Goal: Transaction & Acquisition: Book appointment/travel/reservation

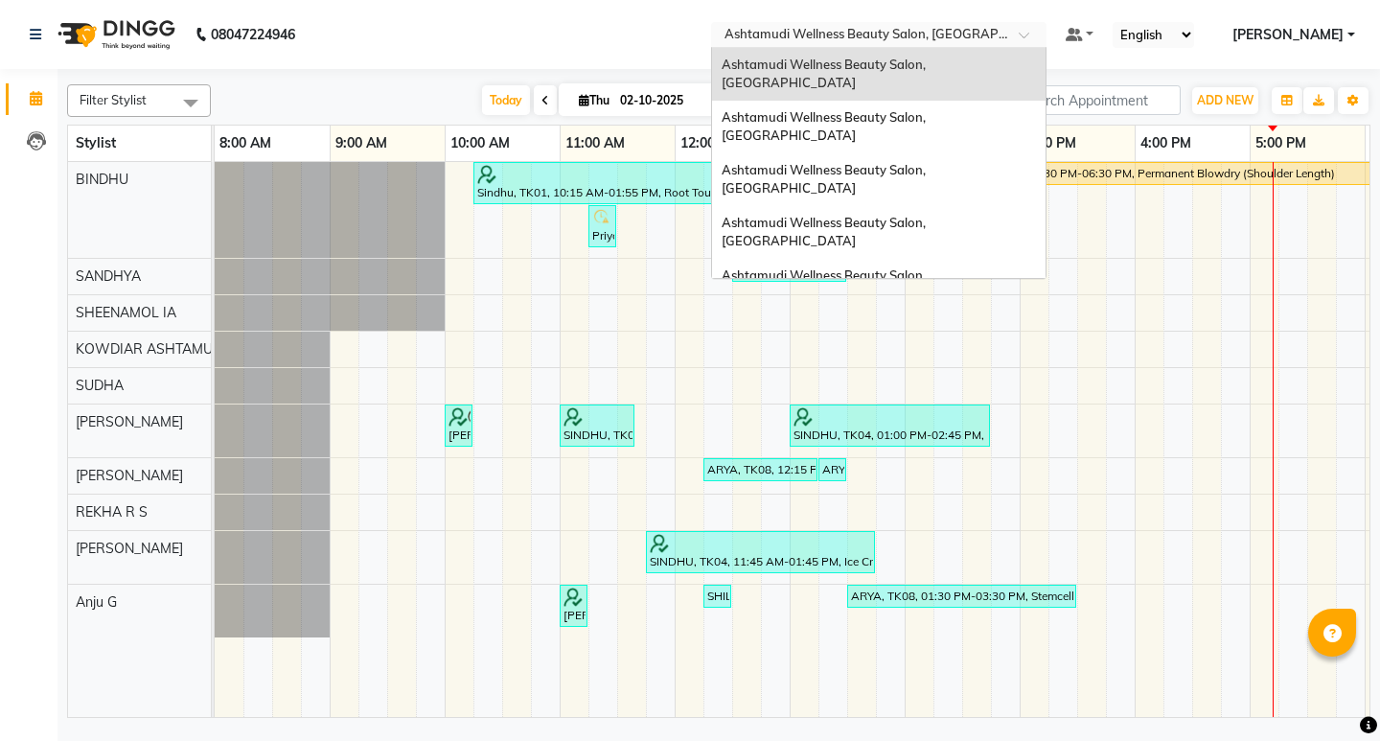
click at [1043, 42] on span at bounding box center [1031, 40] width 24 height 19
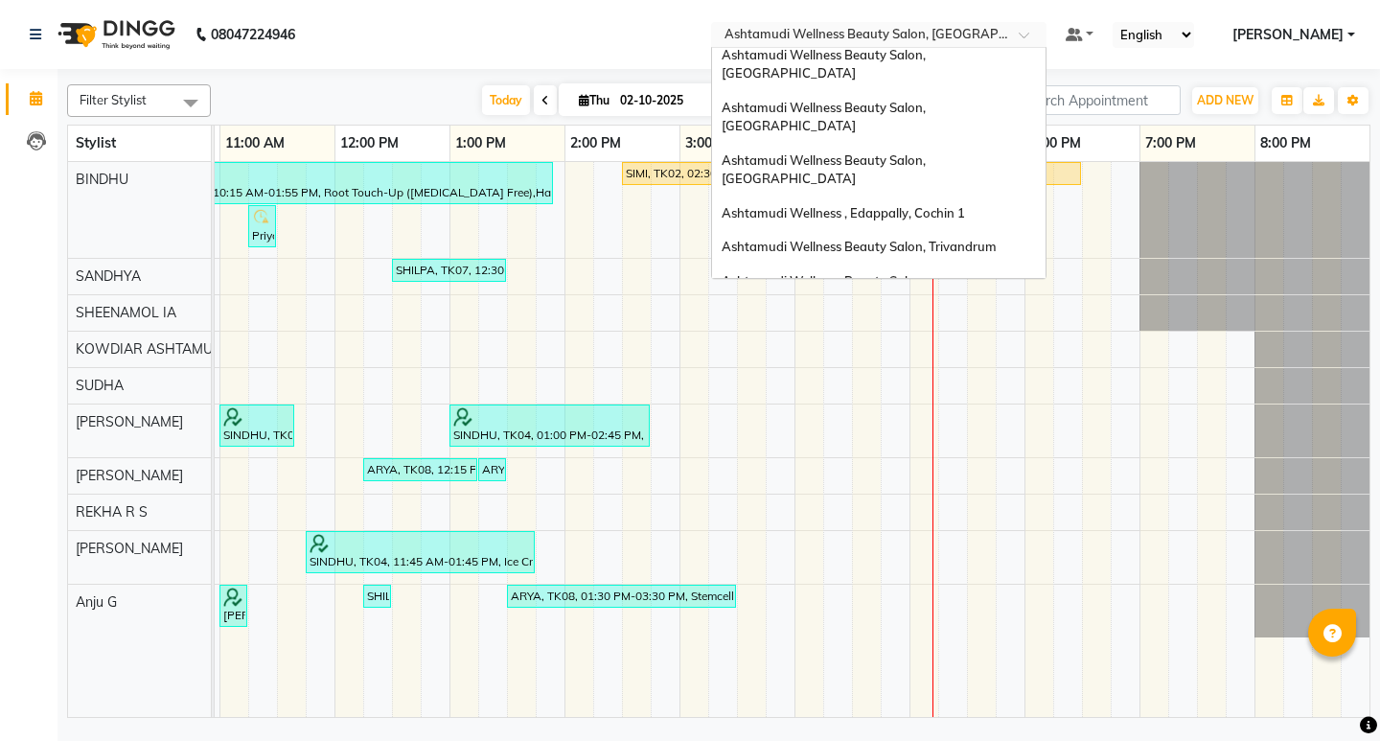
scroll to position [107, 0]
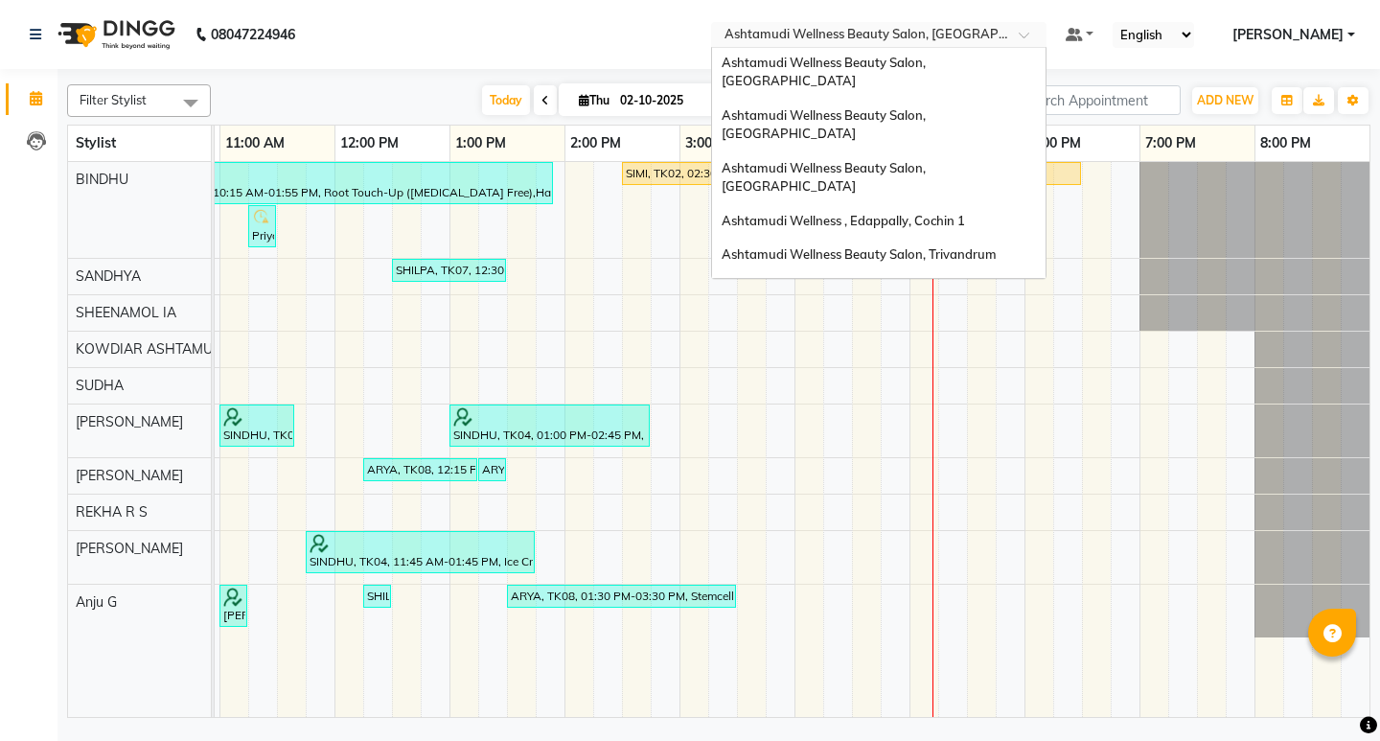
click at [926, 334] on span "Ashtamudi Welness Beauty Salon, [GEOGRAPHIC_DATA]" at bounding box center [824, 351] width 204 height 35
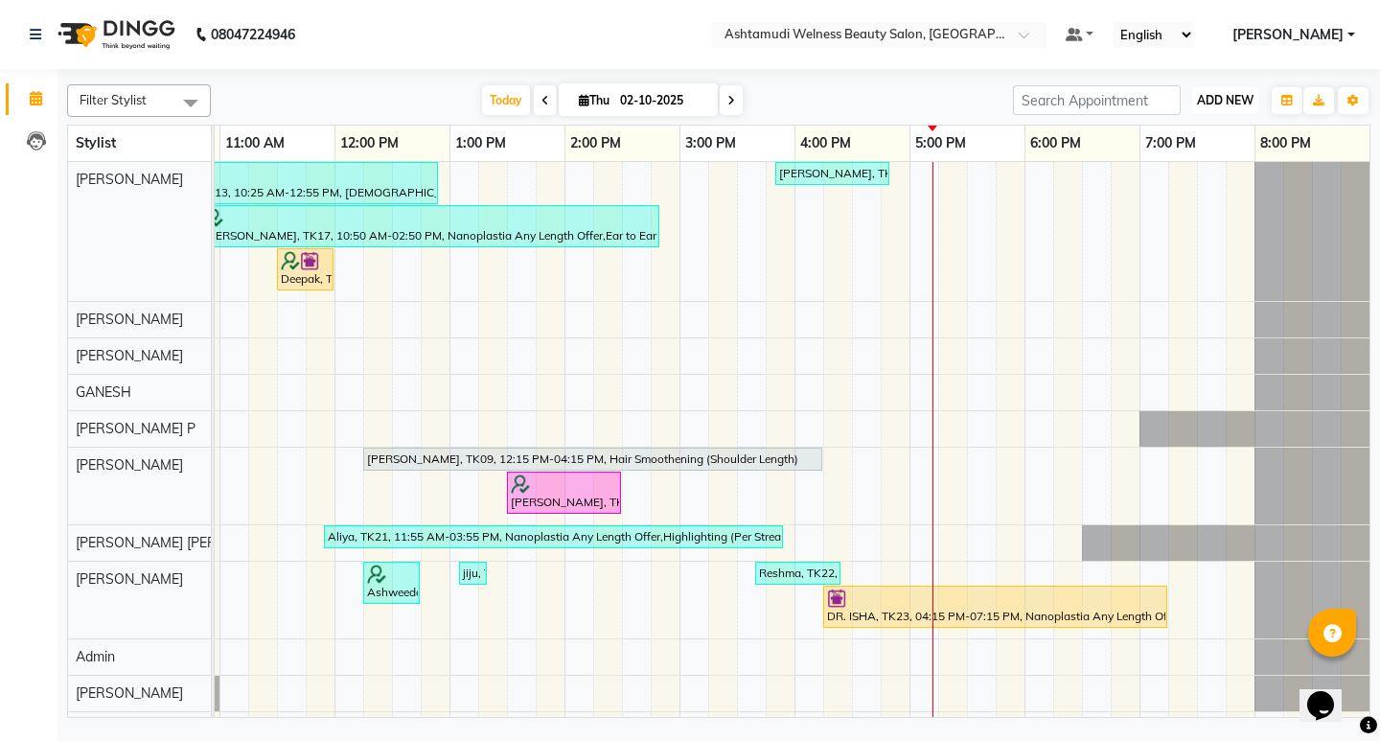
click at [1224, 100] on span "ADD NEW" at bounding box center [1225, 100] width 57 height 14
click at [1191, 136] on button "Add Appointment" at bounding box center [1181, 137] width 151 height 25
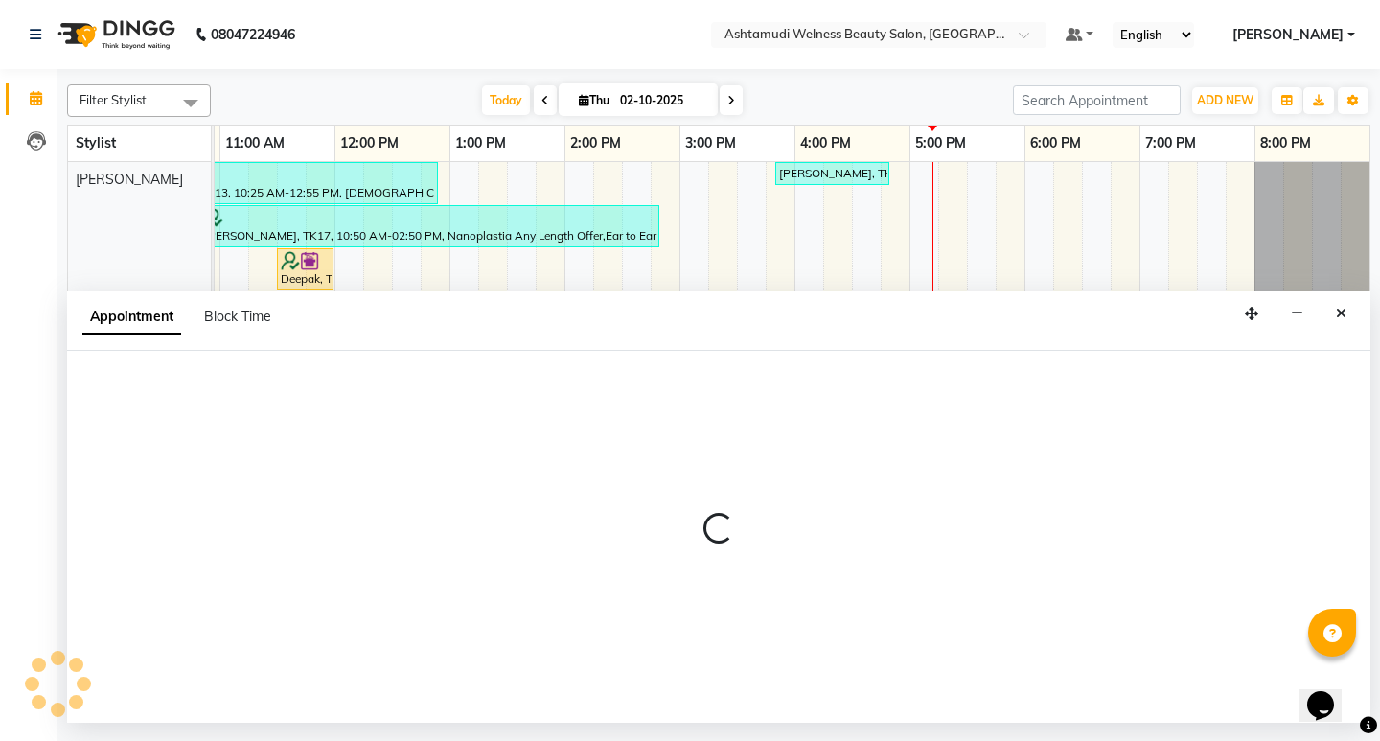
select select "600"
select select "tentative"
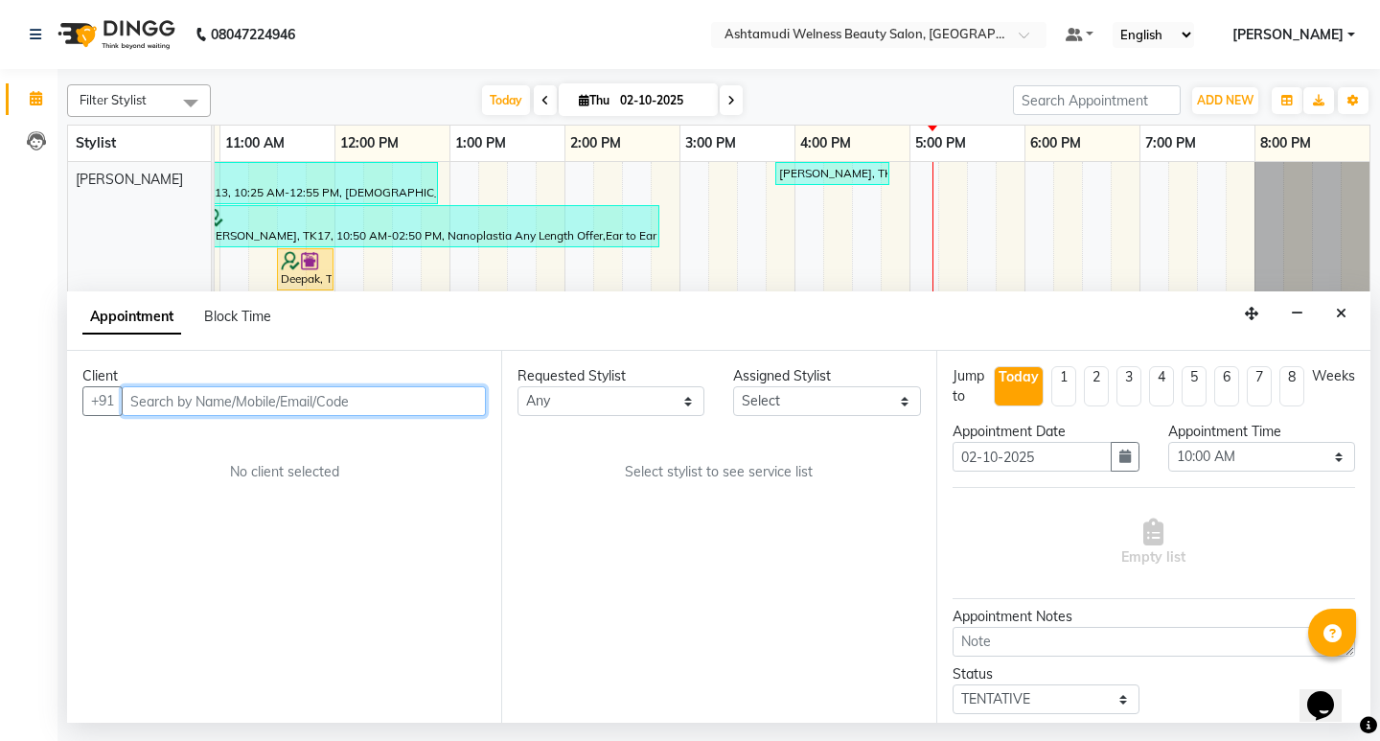
click at [323, 396] on input "text" at bounding box center [304, 401] width 364 height 30
paste input "917034985476"
click at [150, 398] on input "917034985476" at bounding box center [264, 401] width 285 height 30
type input "7034985476"
drag, startPoint x: 273, startPoint y: 404, endPoint x: 102, endPoint y: 404, distance: 171.6
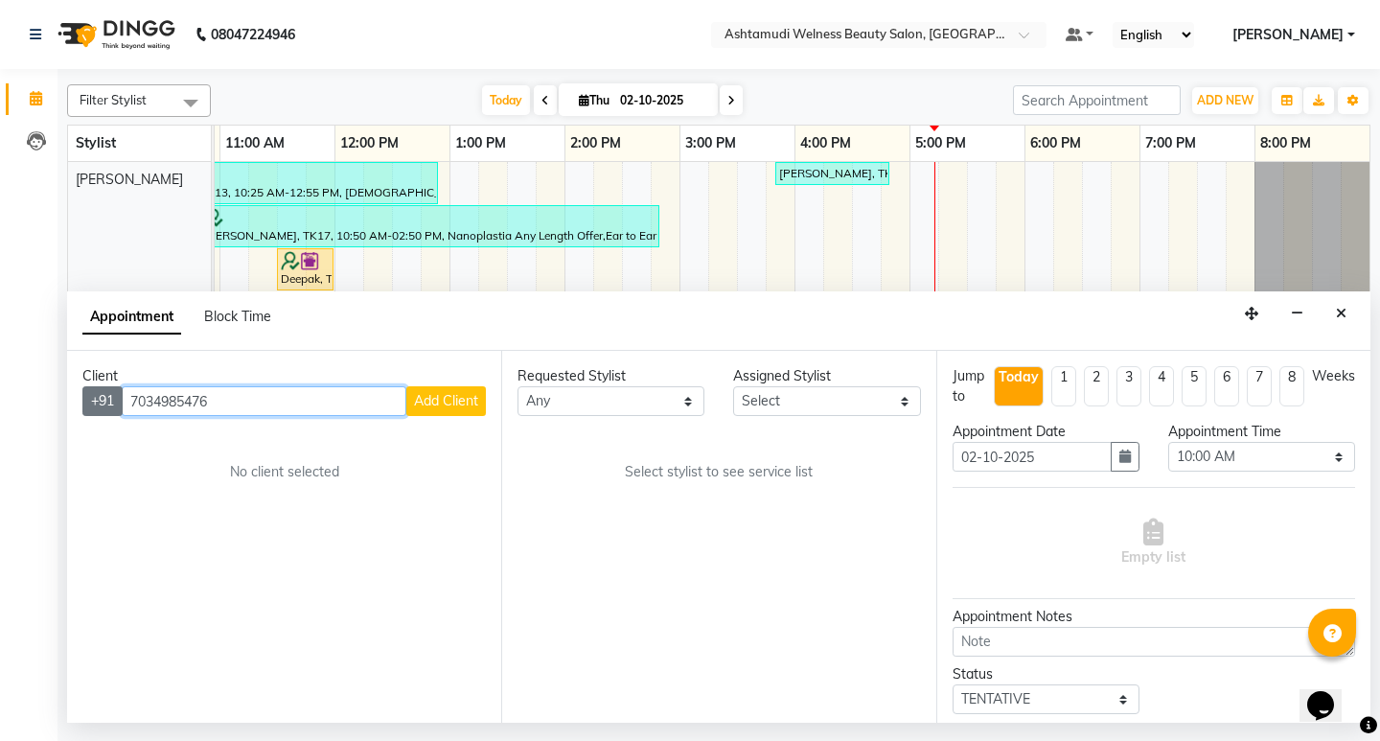
click at [102, 404] on div "[PHONE_NUMBER] Add Client" at bounding box center [284, 401] width 404 height 30
paste input "917034985476"
click at [154, 401] on input "917034985476" at bounding box center [264, 401] width 285 height 30
click at [148, 400] on input "917034985476" at bounding box center [264, 401] width 285 height 30
type input "7034985476"
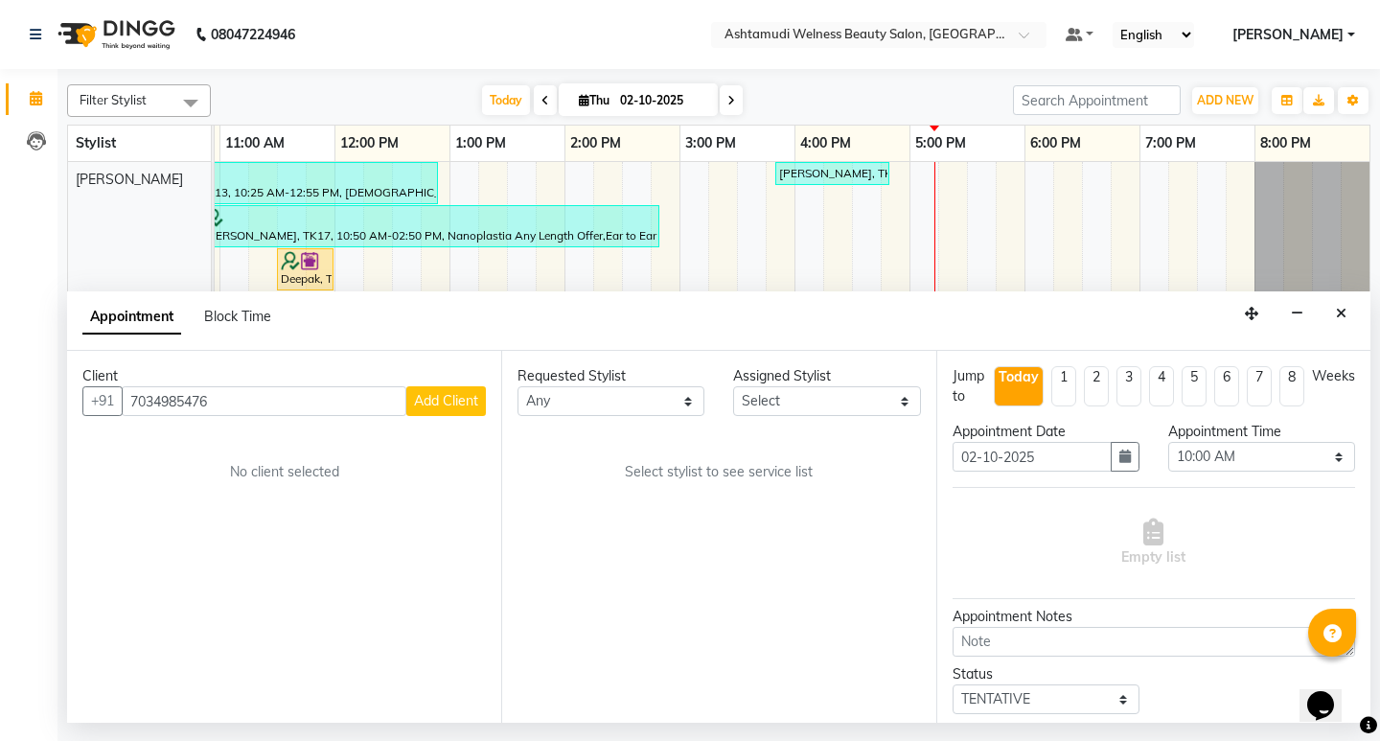
click at [419, 402] on span "Add Client" at bounding box center [446, 400] width 64 height 17
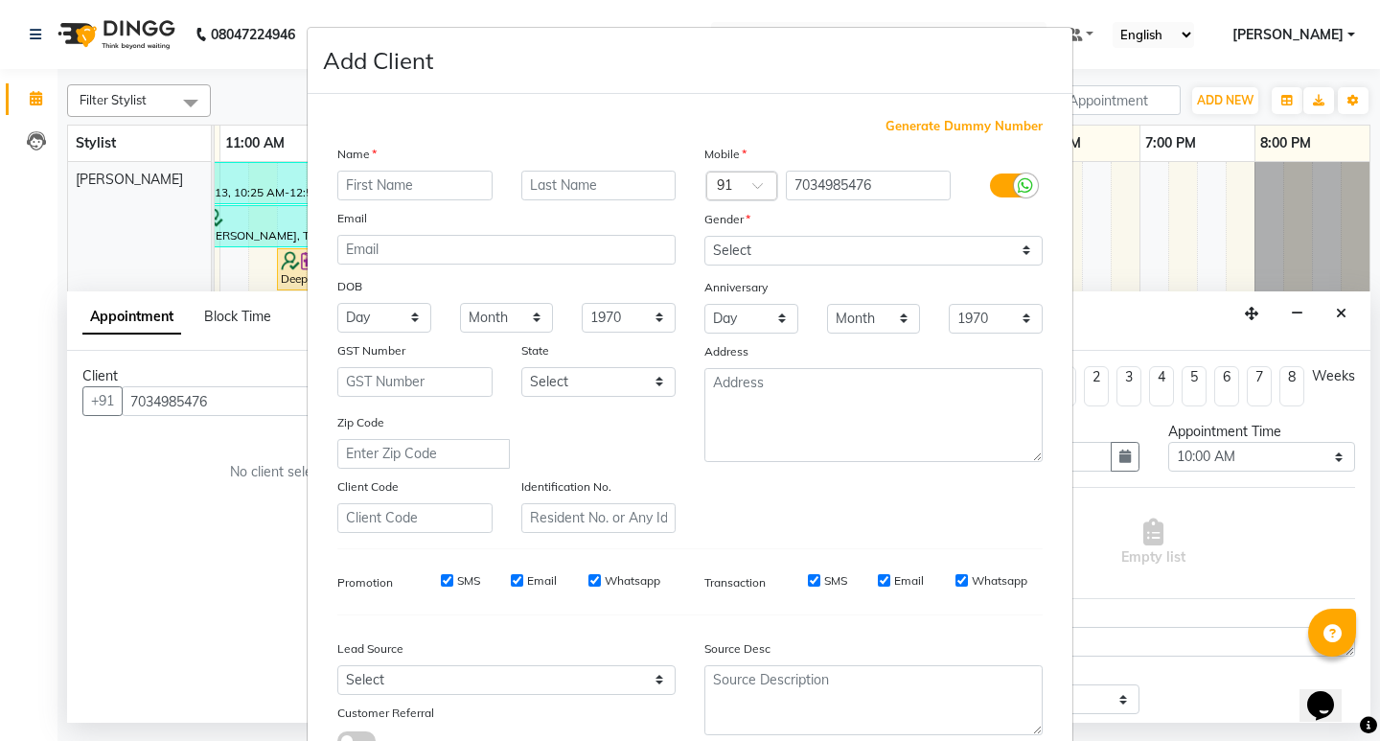
type input "a"
type input "ANU"
click at [748, 247] on select "Select [DEMOGRAPHIC_DATA] [DEMOGRAPHIC_DATA] Other Prefer Not To Say" at bounding box center [874, 251] width 338 height 30
select select "[DEMOGRAPHIC_DATA]"
click at [705, 236] on select "Select [DEMOGRAPHIC_DATA] [DEMOGRAPHIC_DATA] Other Prefer Not To Say" at bounding box center [874, 251] width 338 height 30
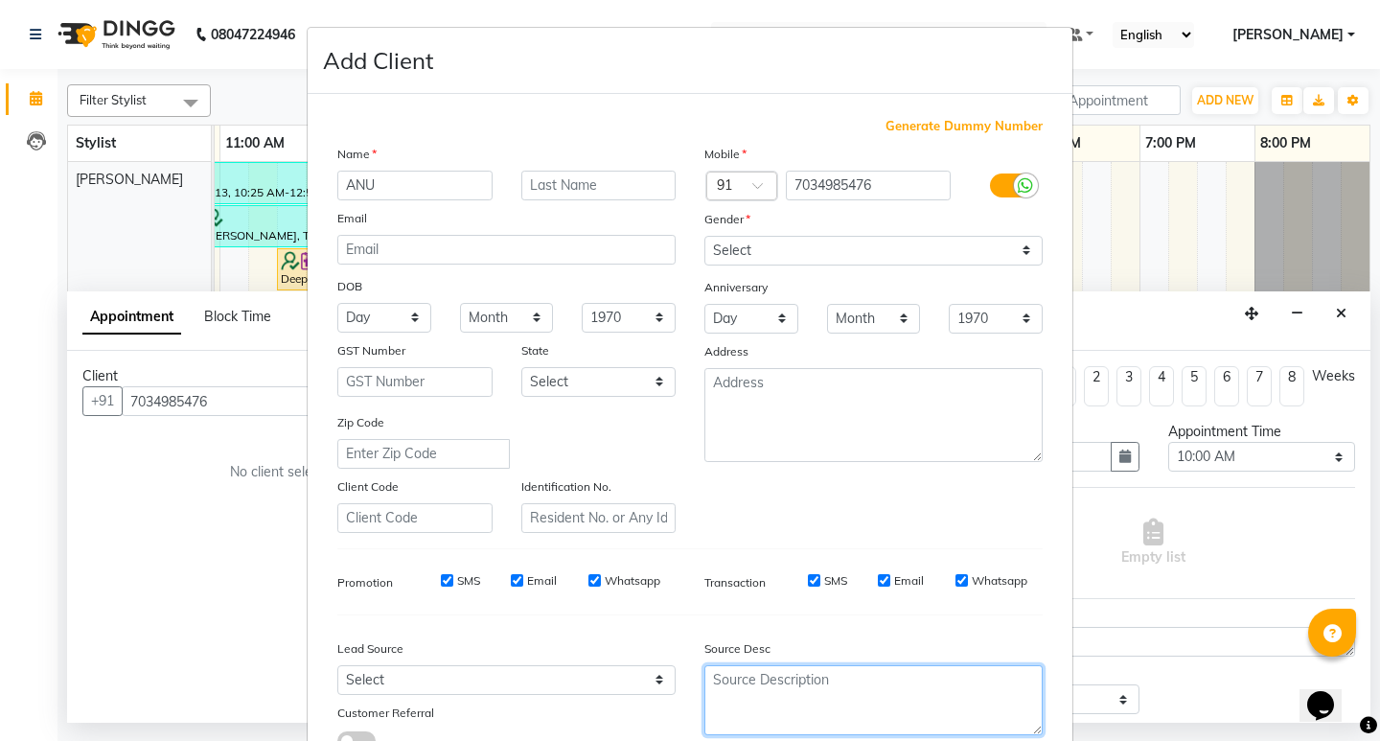
click at [812, 689] on textarea at bounding box center [874, 700] width 338 height 70
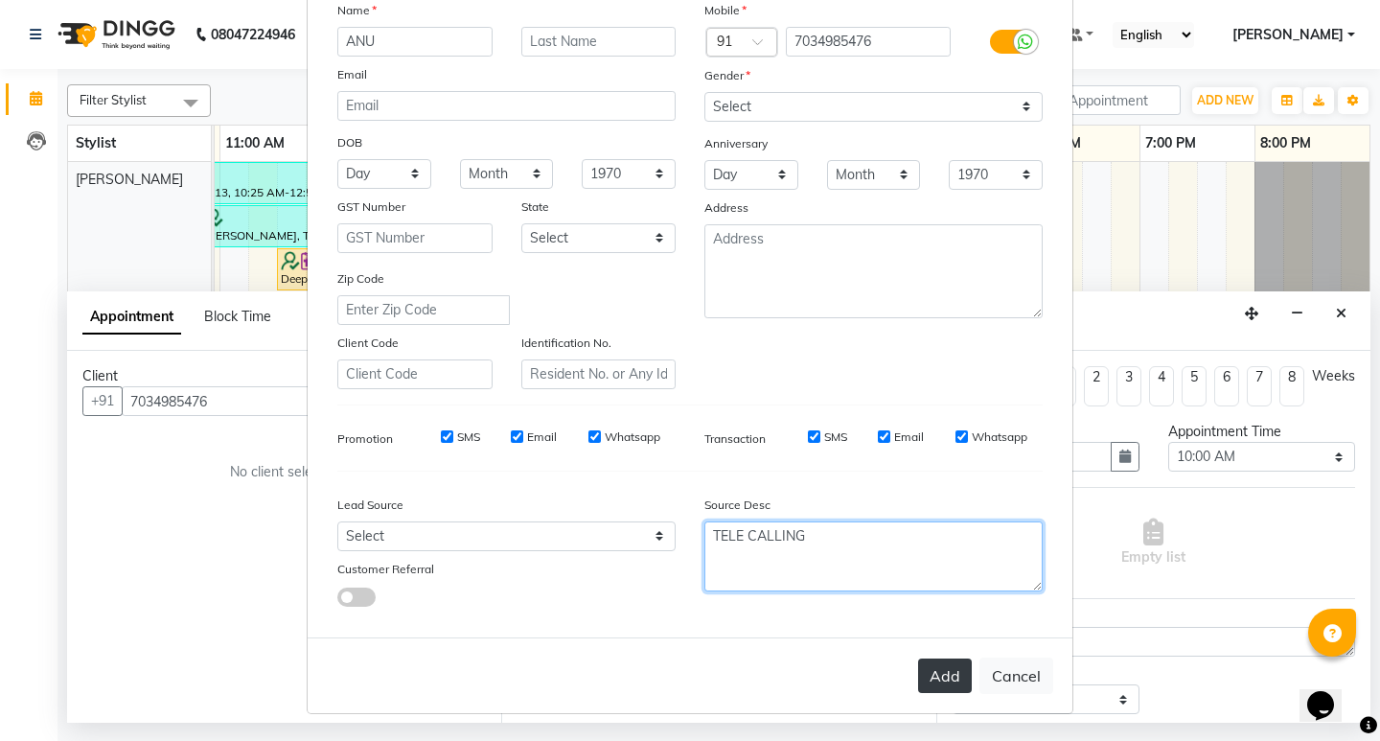
type textarea "TELE CALLING"
click at [931, 676] on button "Add" at bounding box center [945, 676] width 54 height 35
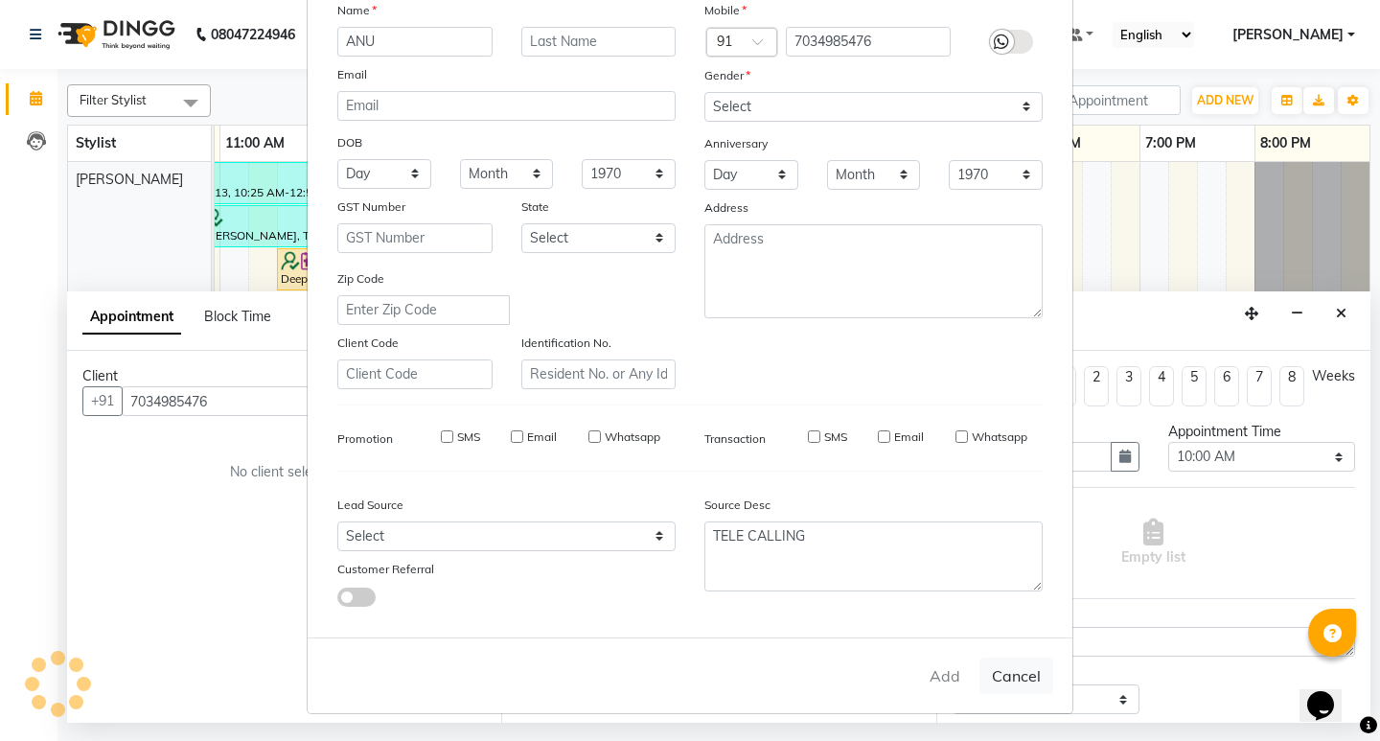
type input "70******76"
select select
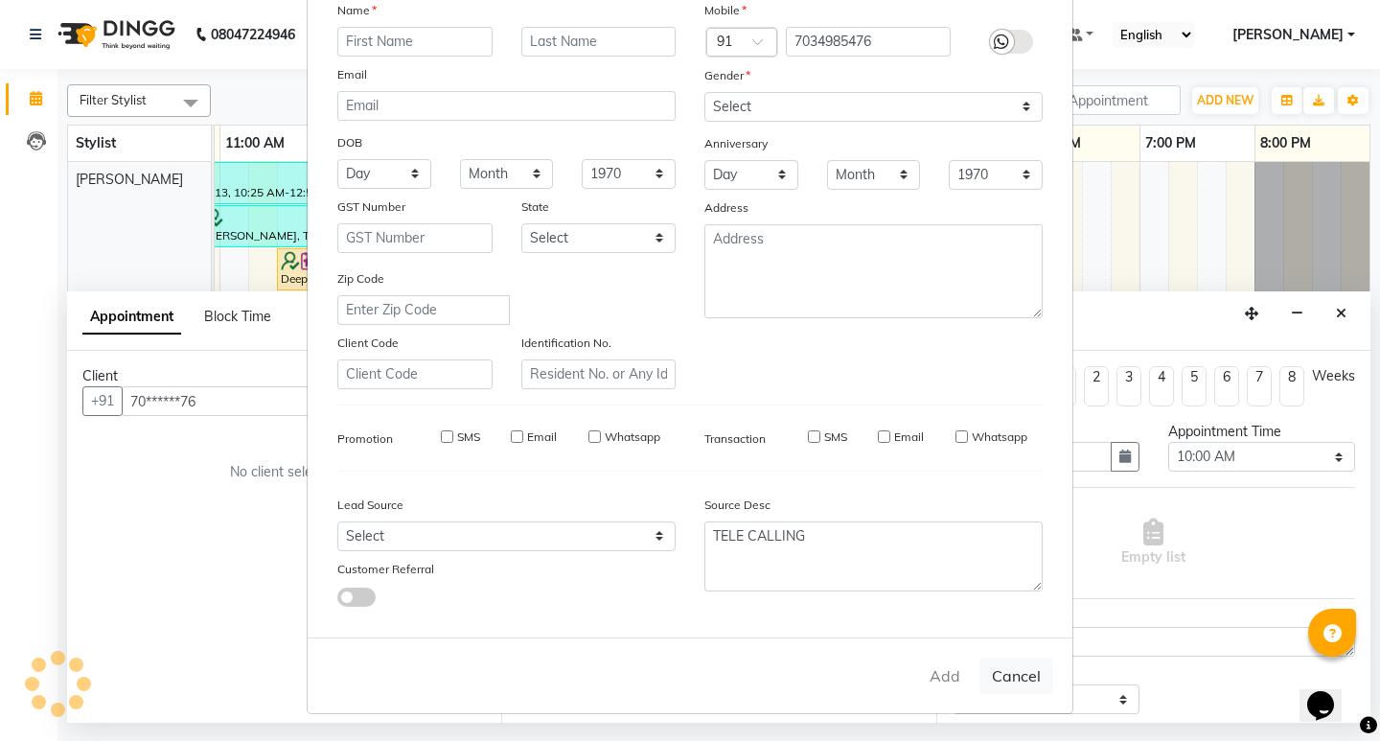
select select
checkbox input "false"
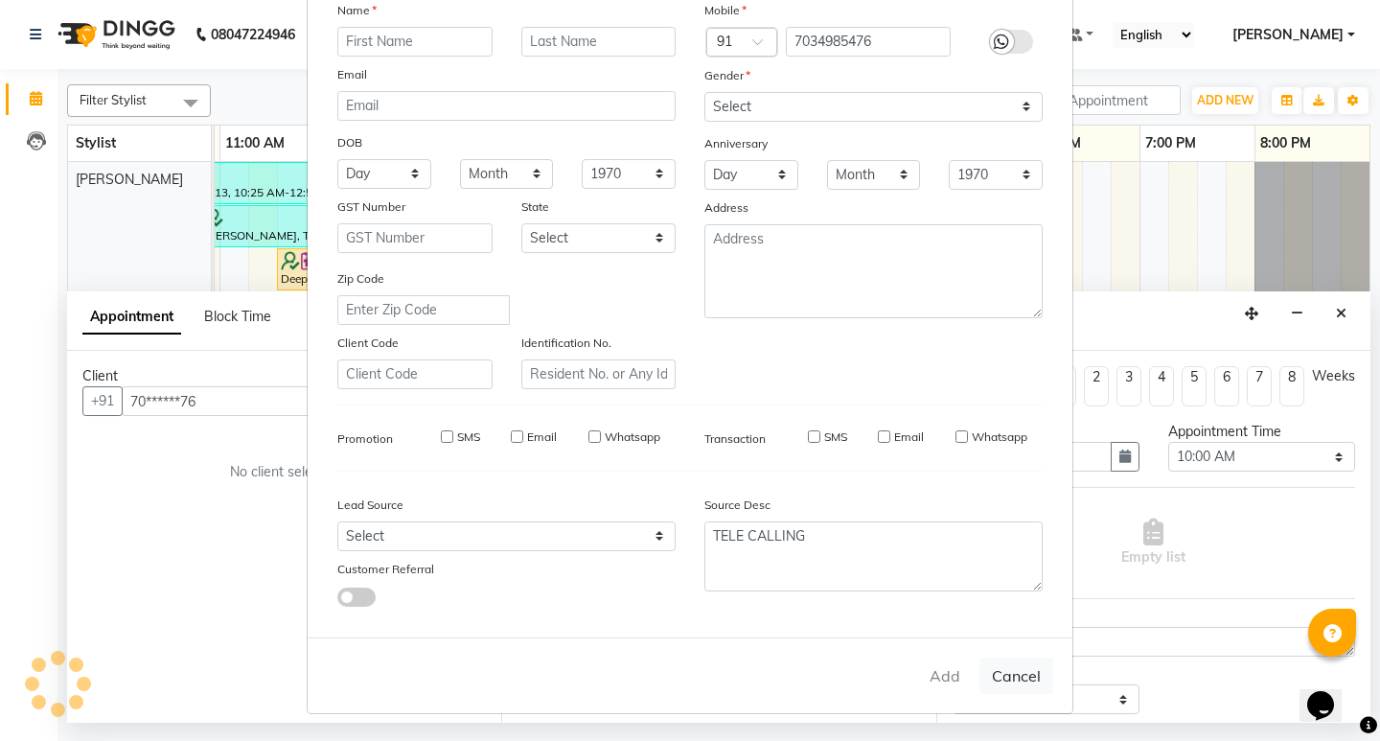
checkbox input "false"
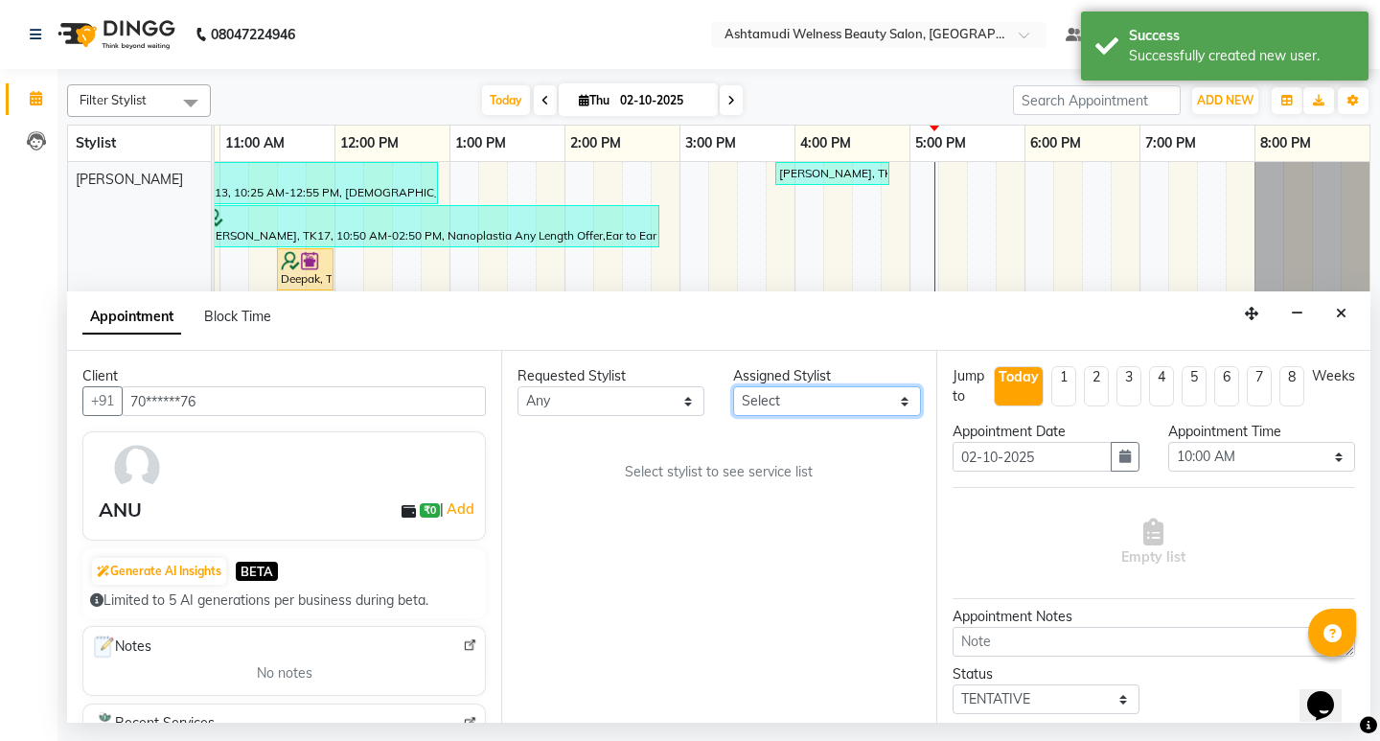
click at [840, 392] on select "Select [PERSON_NAME] Admin [PERSON_NAME] [PERSON_NAME] [PERSON_NAME] M [PERSON_…" at bounding box center [826, 401] width 187 height 30
select select "25976"
click at [733, 386] on select "Select [PERSON_NAME] Admin [PERSON_NAME] [PERSON_NAME] [PERSON_NAME] M [PERSON_…" at bounding box center [826, 401] width 187 height 30
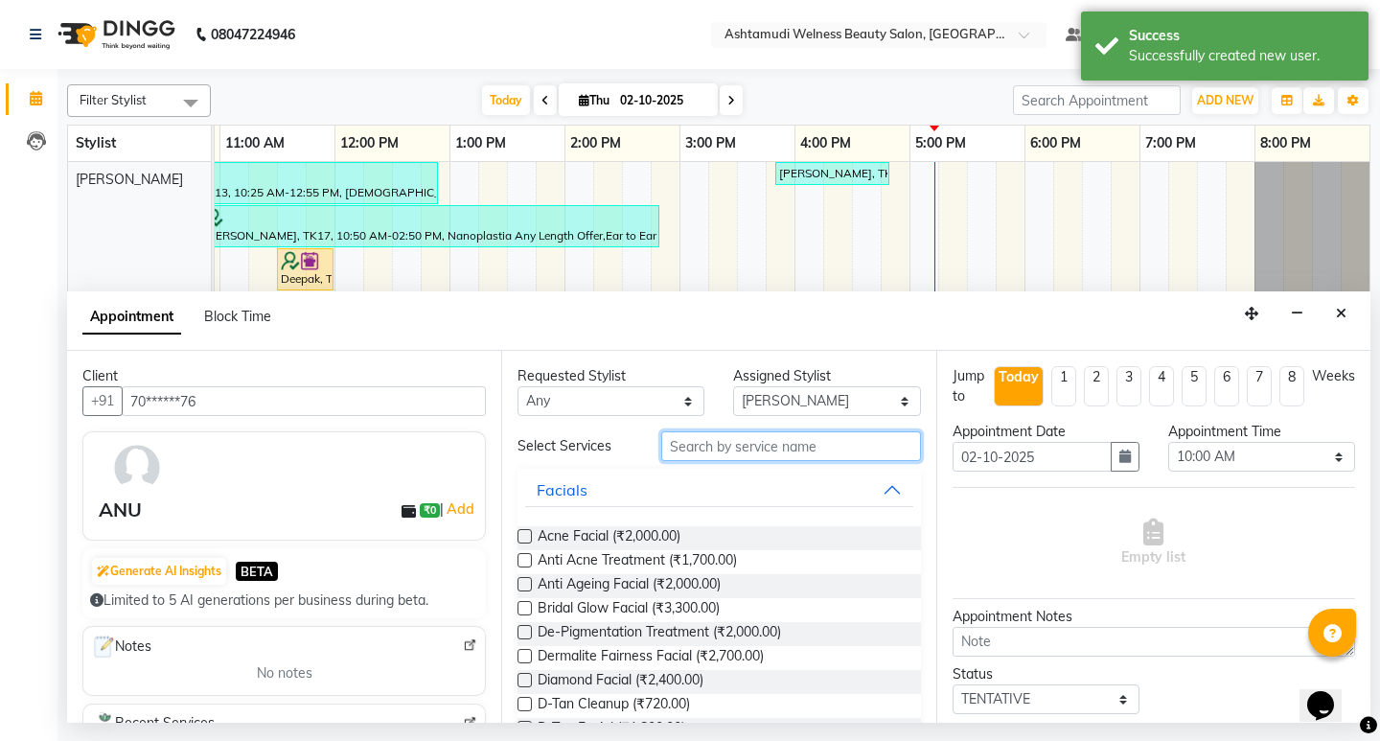
click at [751, 454] on input "text" at bounding box center [790, 446] width 259 height 30
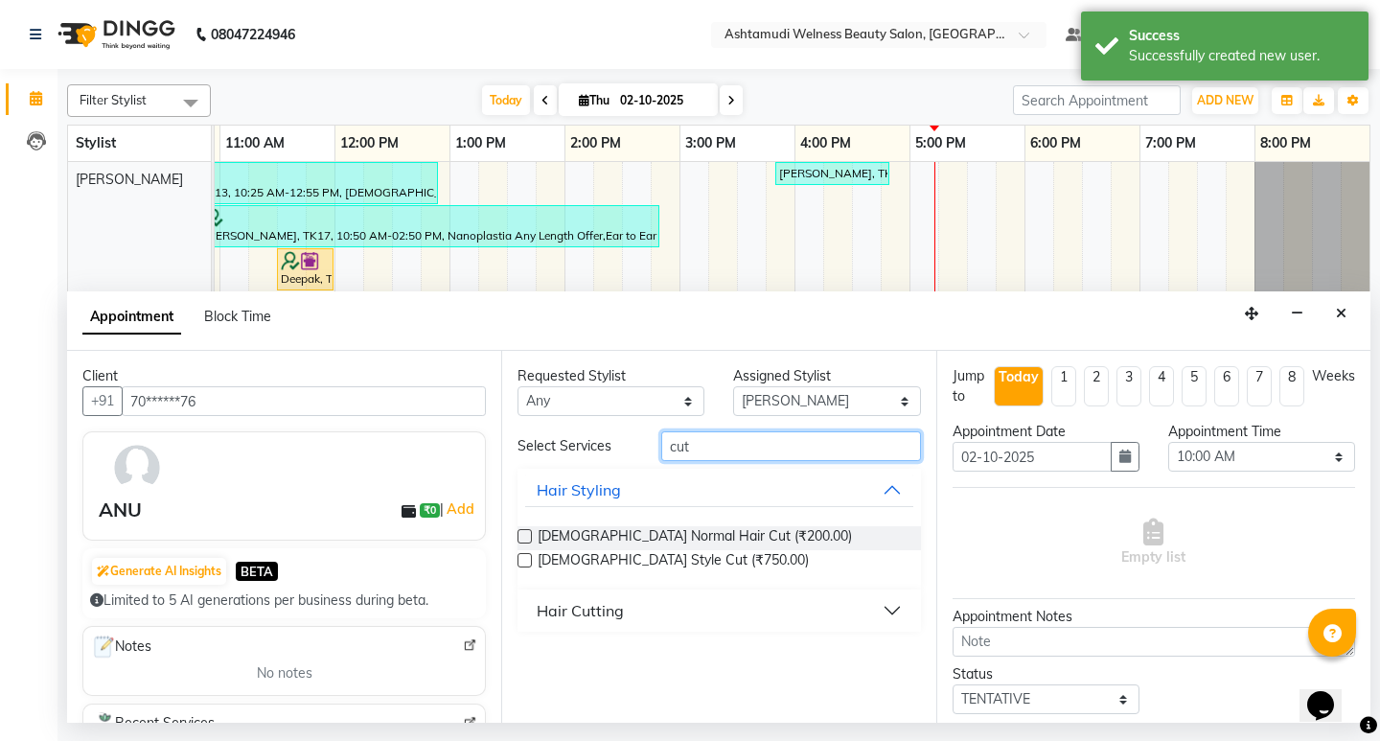
type input "cut"
click at [594, 617] on div "Hair Cutting" at bounding box center [580, 610] width 87 height 23
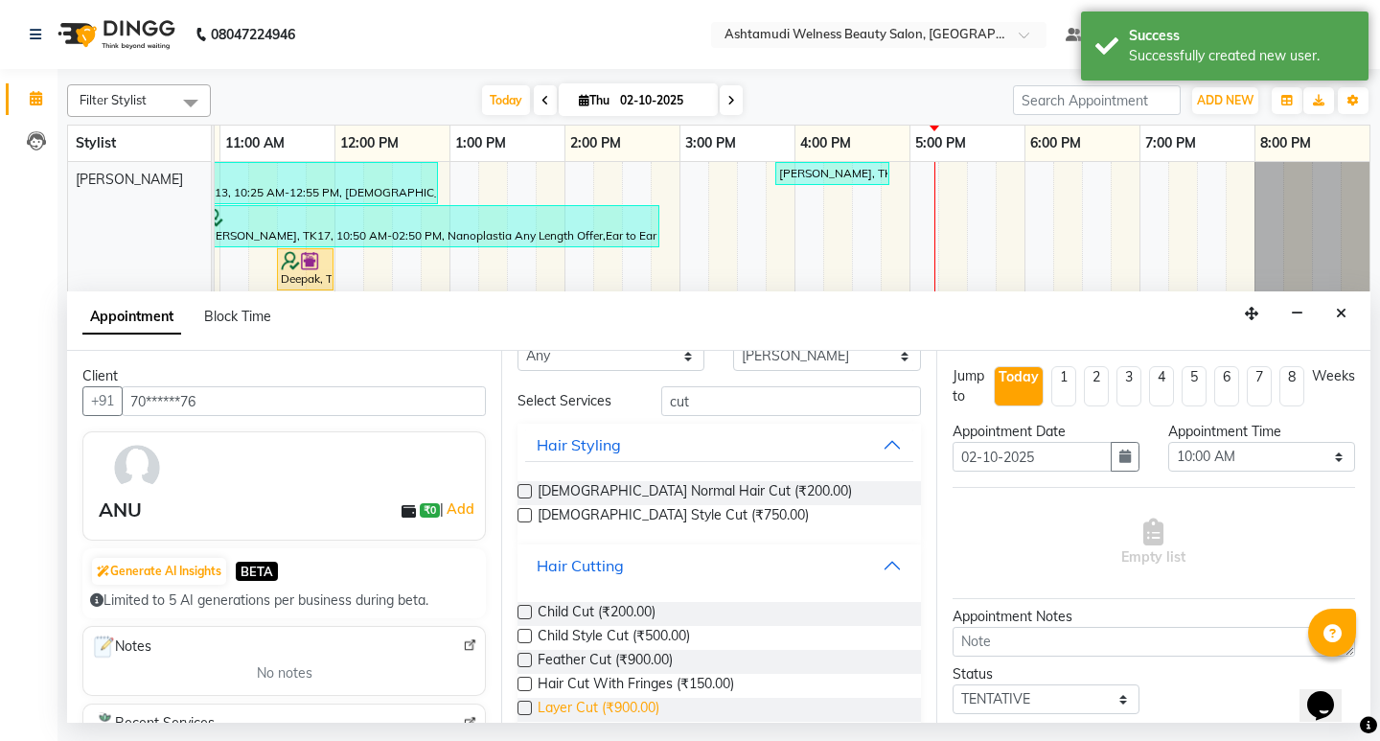
scroll to position [147, 0]
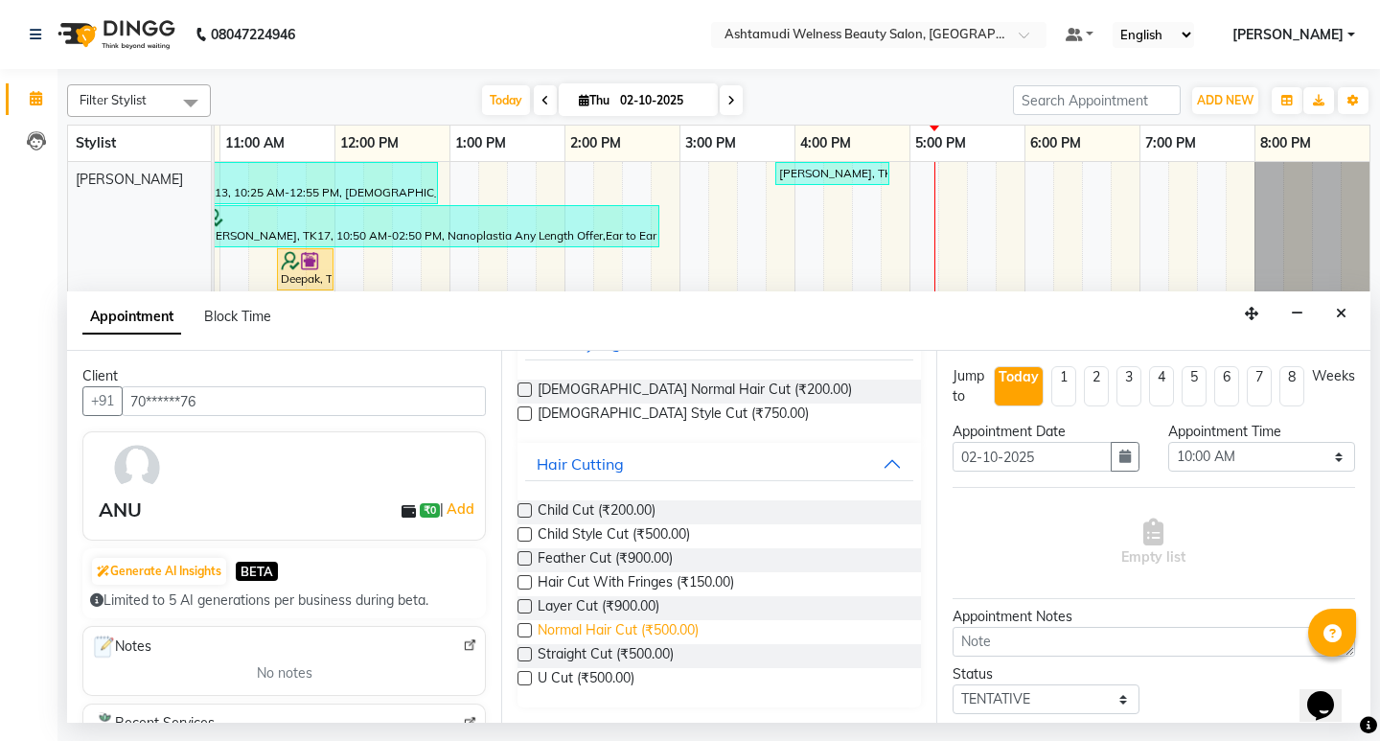
click at [607, 632] on span "Normal Hair Cut (₹500.00)" at bounding box center [618, 632] width 161 height 24
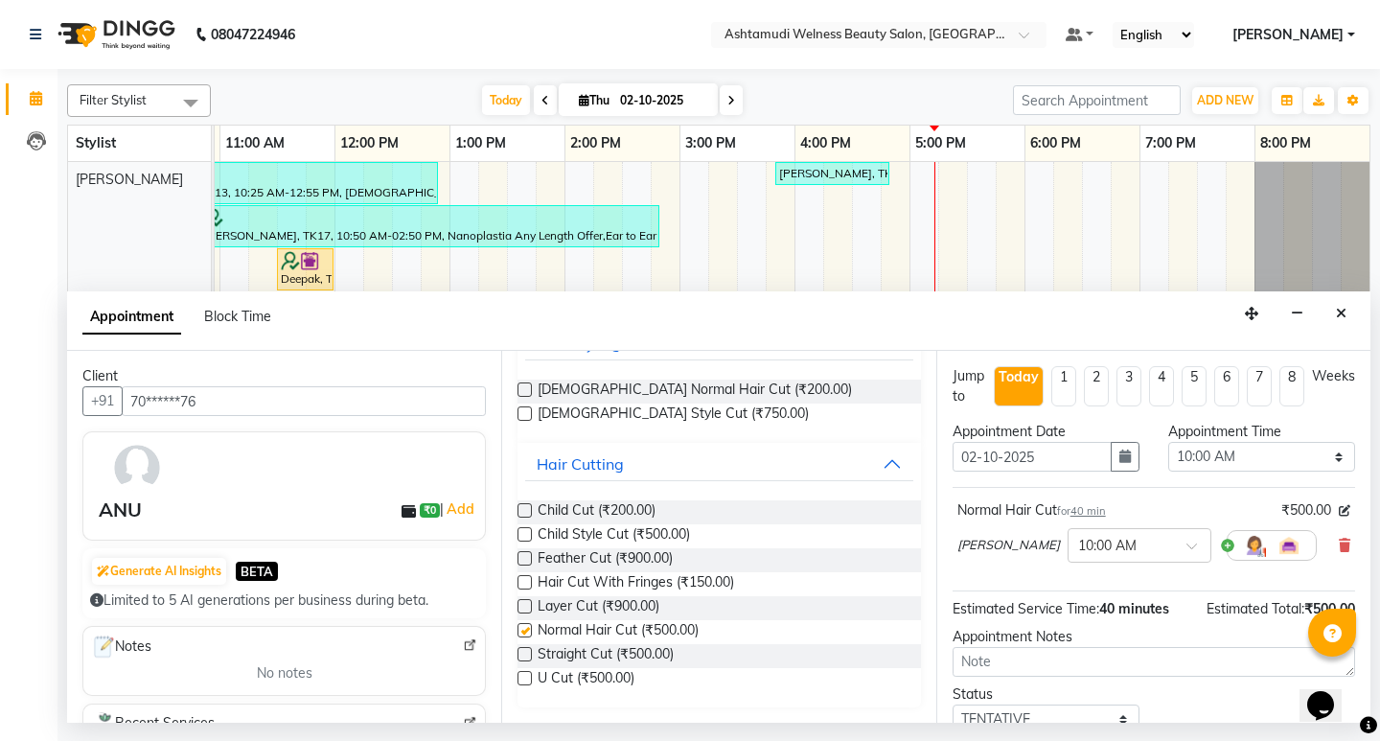
checkbox input "false"
click at [1248, 451] on select "Select 10:00 AM 10:15 AM 10:30 AM 10:45 AM 11:00 AM 11:15 AM 11:30 AM 11:45 AM …" at bounding box center [1261, 457] width 187 height 30
select select "1065"
click at [1168, 442] on select "Select 10:00 AM 10:15 AM 10:30 AM 10:45 AM 11:00 AM 11:15 AM 11:30 AM 11:45 AM …" at bounding box center [1261, 457] width 187 height 30
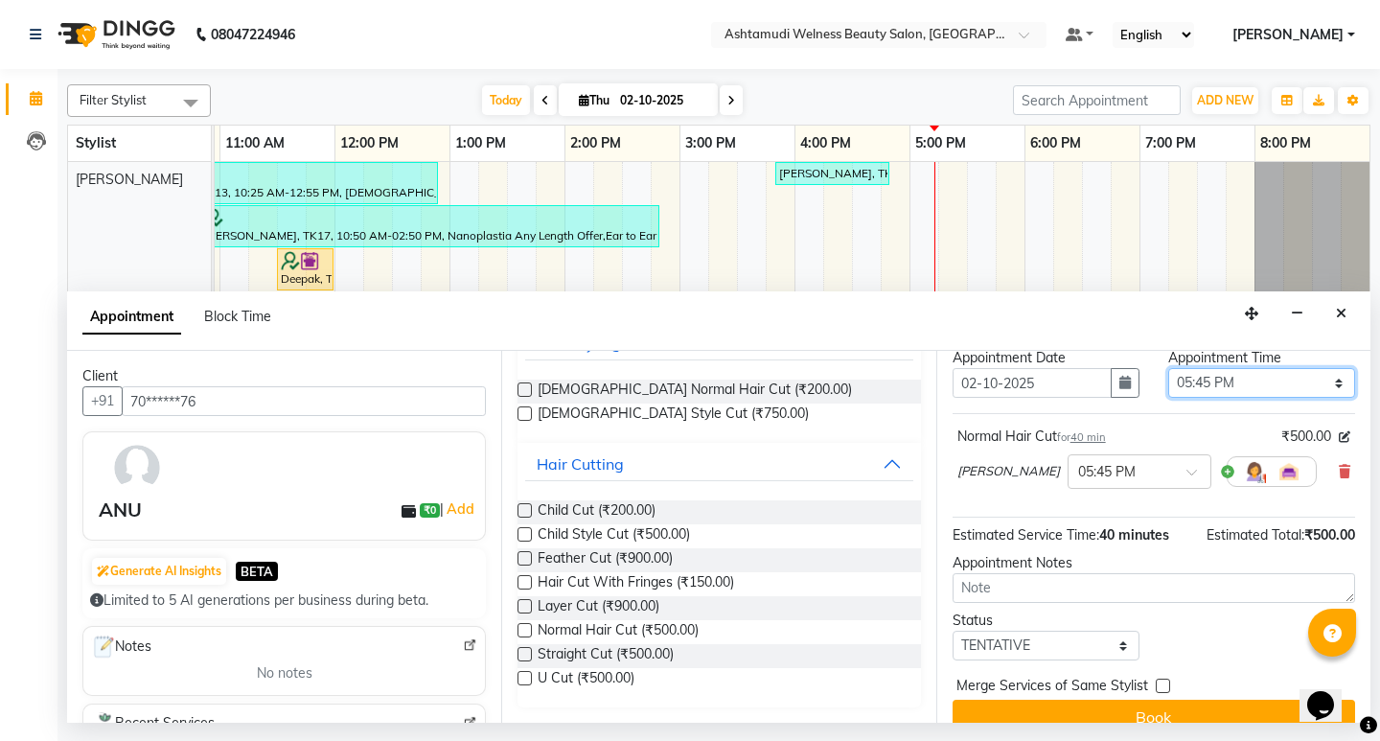
scroll to position [104, 0]
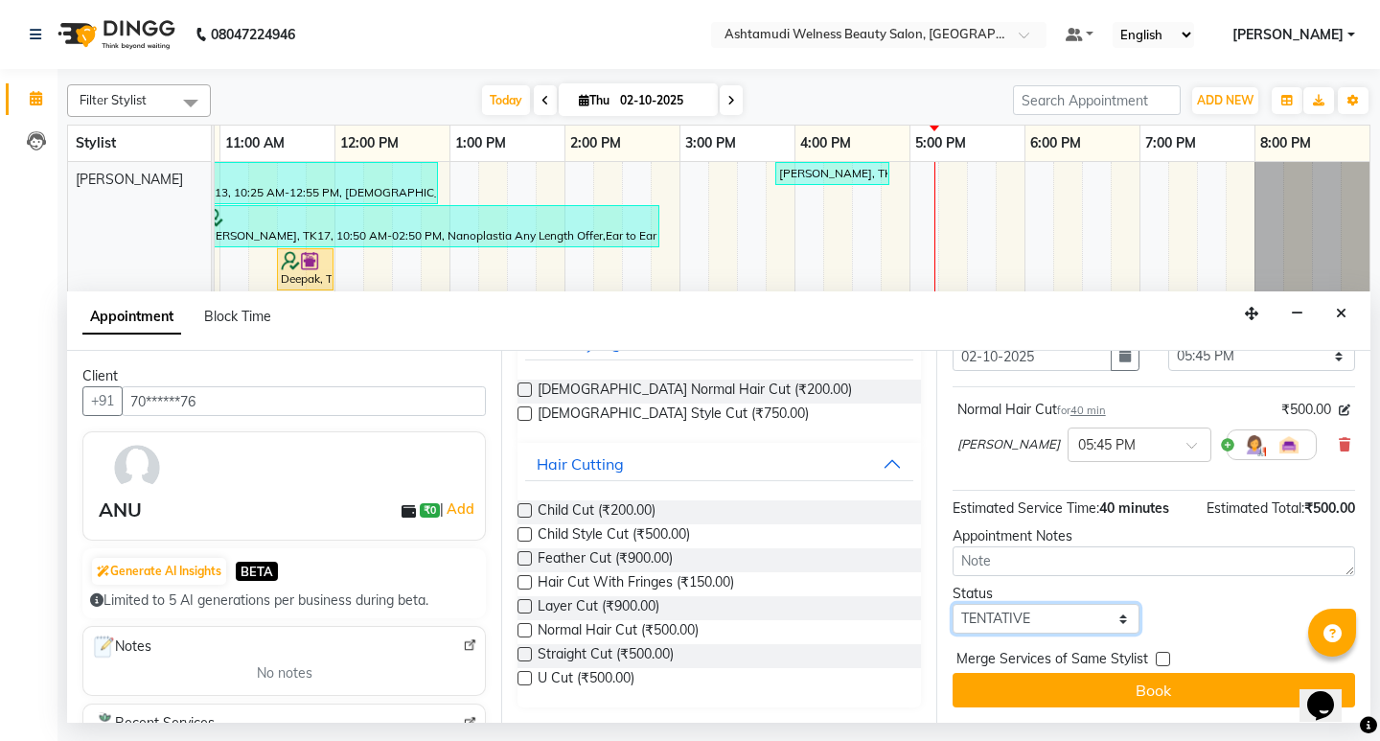
click at [1083, 610] on select "Select TENTATIVE CONFIRM CHECK-IN UPCOMING" at bounding box center [1046, 619] width 187 height 30
select select "confirm booking"
click at [953, 604] on select "Select TENTATIVE CONFIRM CHECK-IN UPCOMING" at bounding box center [1046, 619] width 187 height 30
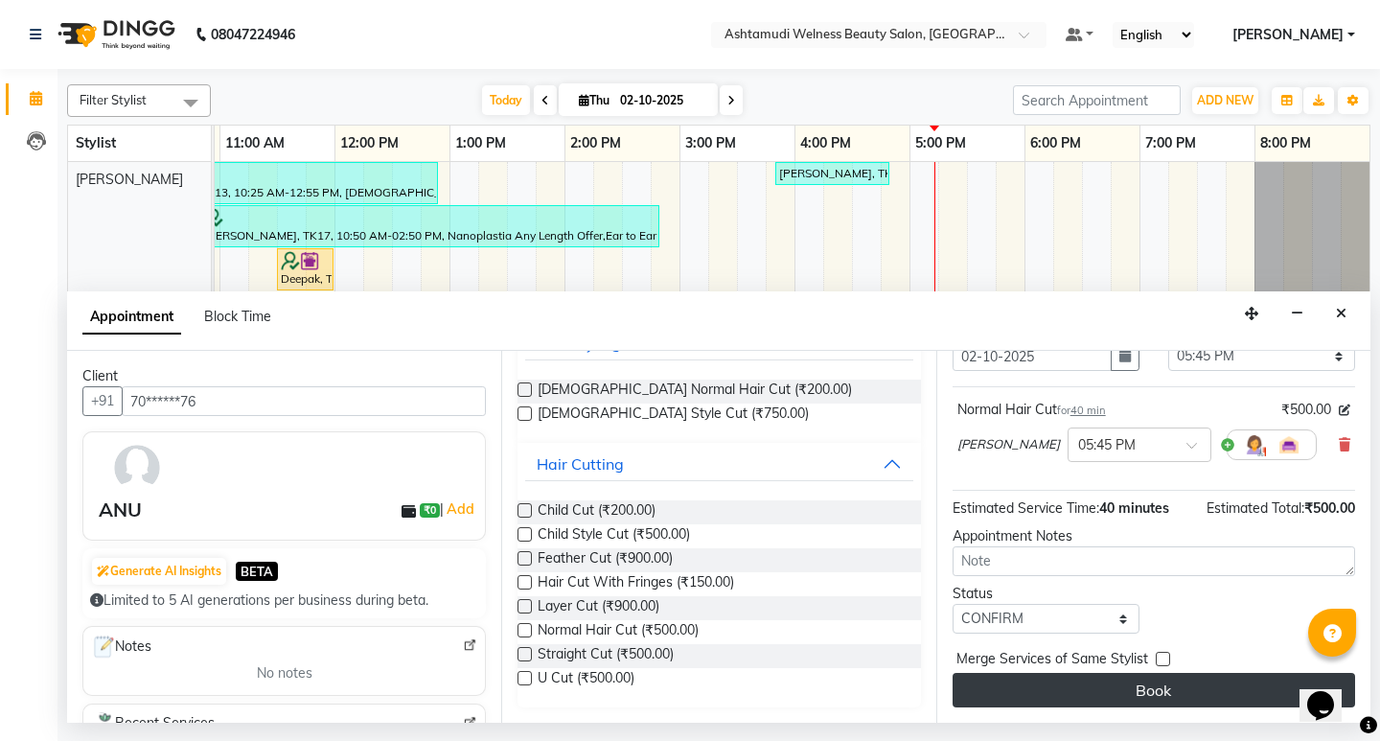
click at [1213, 705] on button "Book" at bounding box center [1154, 690] width 403 height 35
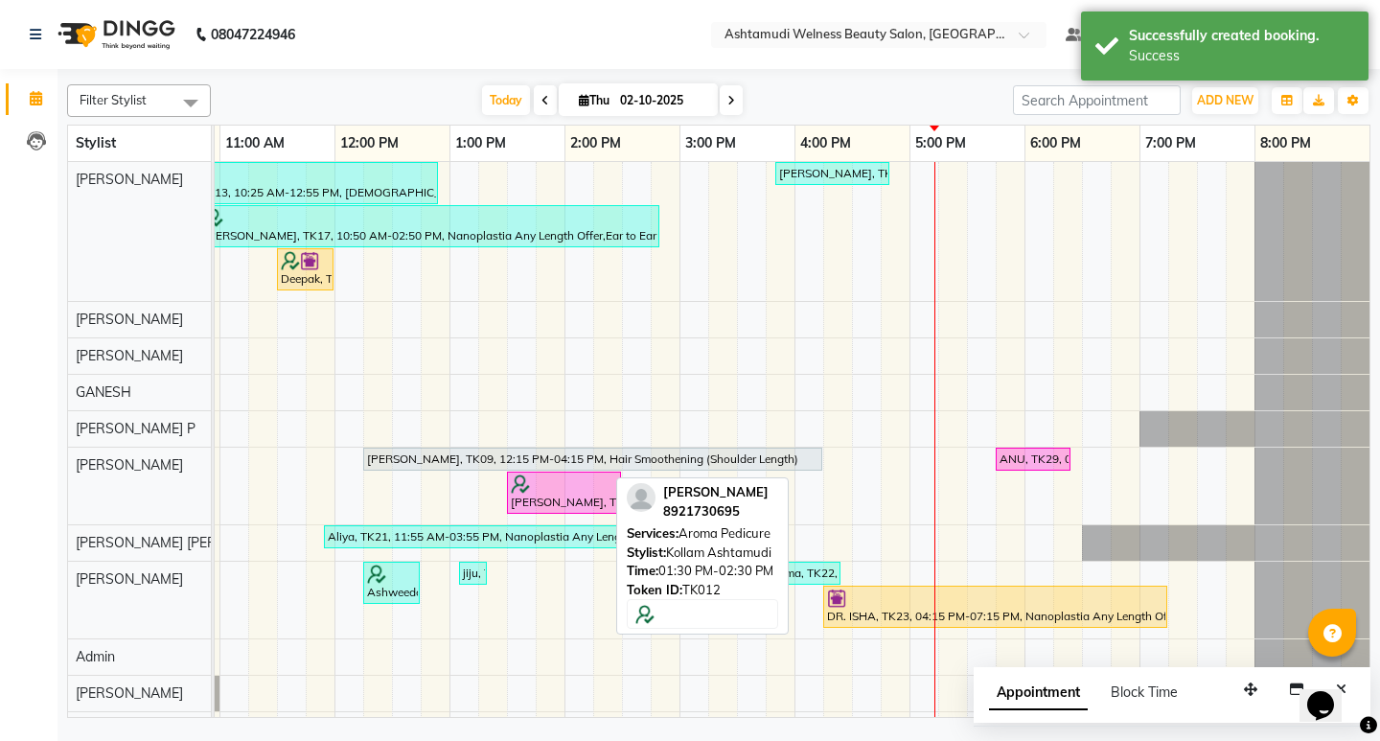
click at [545, 506] on div "[PERSON_NAME], TK12, 01:30 PM-02:30 PM, Aroma Pedicure" at bounding box center [564, 492] width 110 height 36
select select "6"
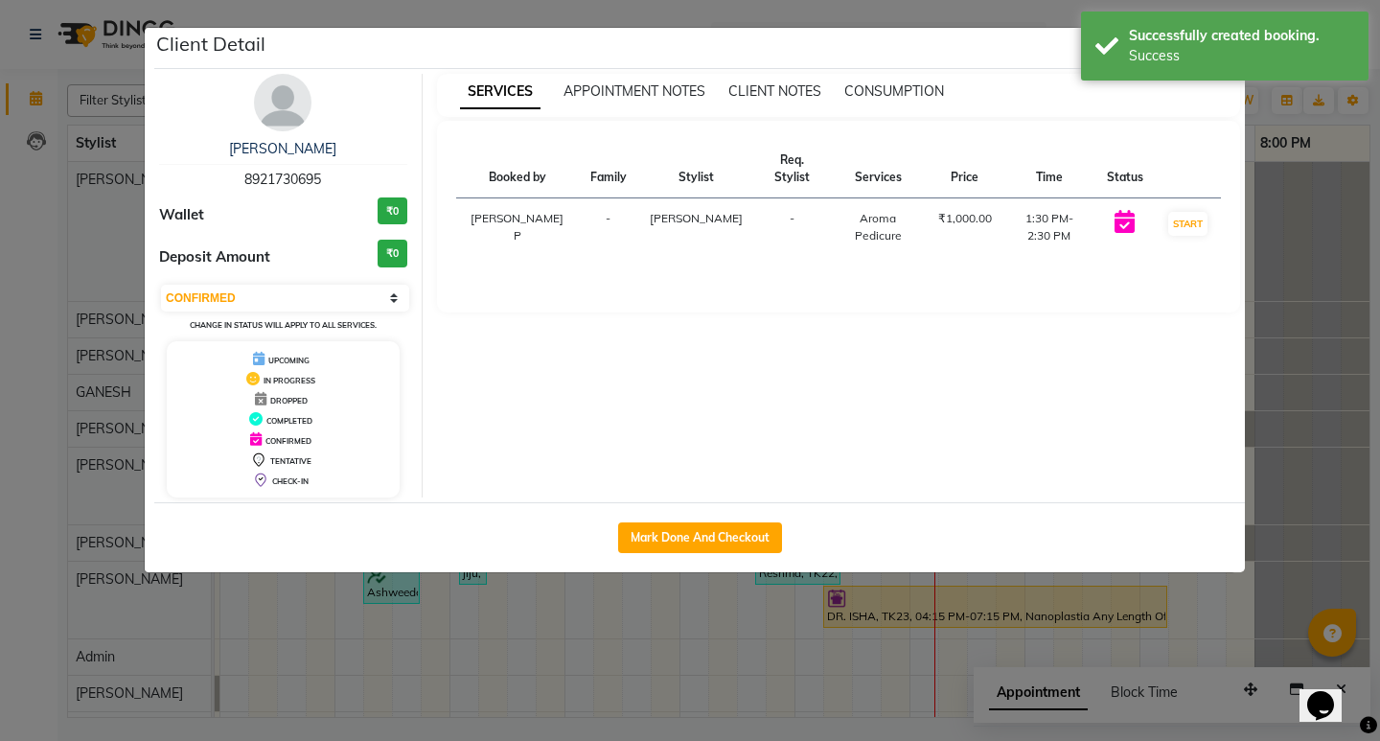
click at [1276, 218] on ngb-modal-window "Client Detail [PERSON_NAME] 8921730695 Wallet ₹0 Deposit Amount ₹0 Select IN SE…" at bounding box center [690, 370] width 1380 height 741
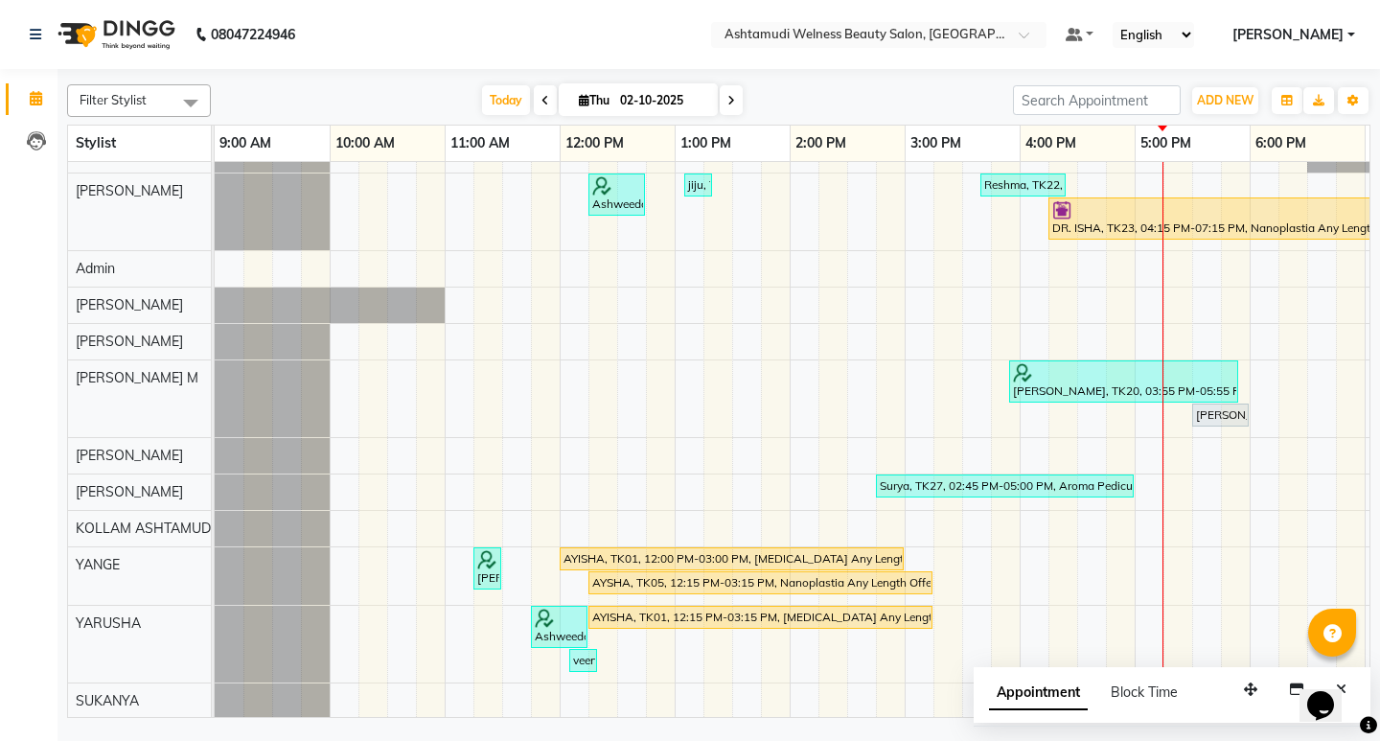
scroll to position [240, 0]
